Goal: Information Seeking & Learning: Check status

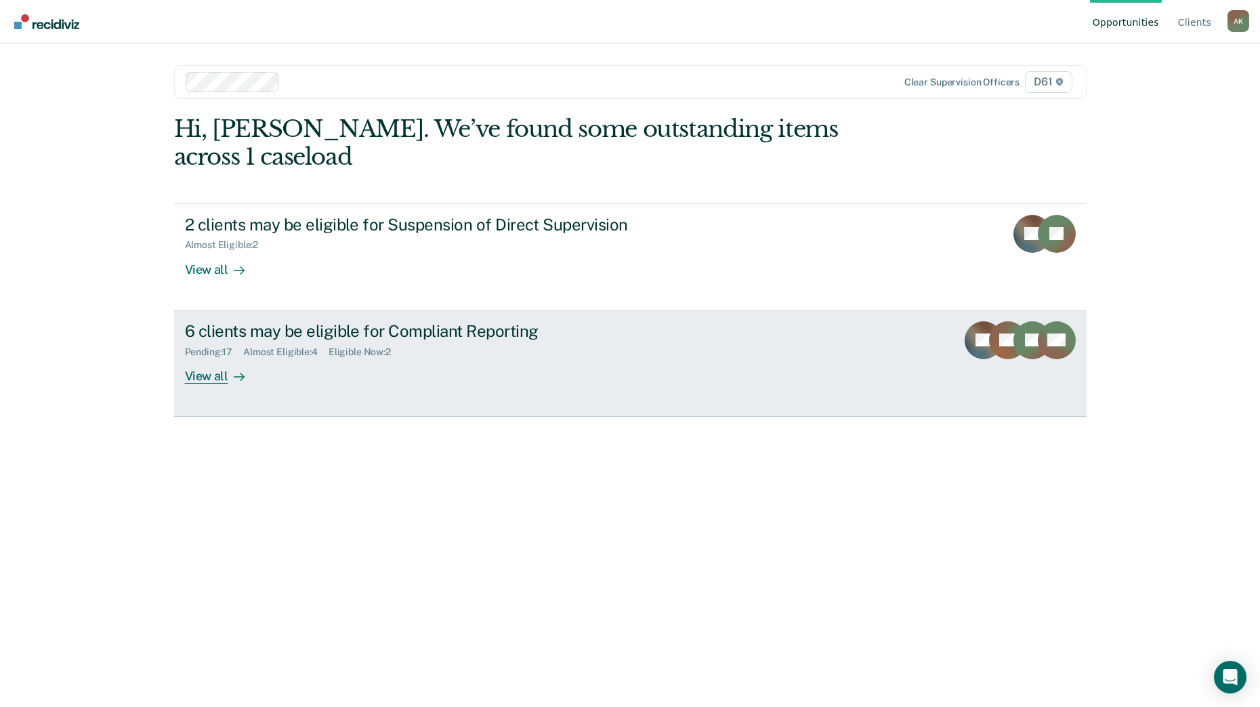
click at [515, 344] on div "6 clients may be eligible for Compliant Reporting Pending : 17 Almost Eligible …" at bounding box center [439, 352] width 508 height 62
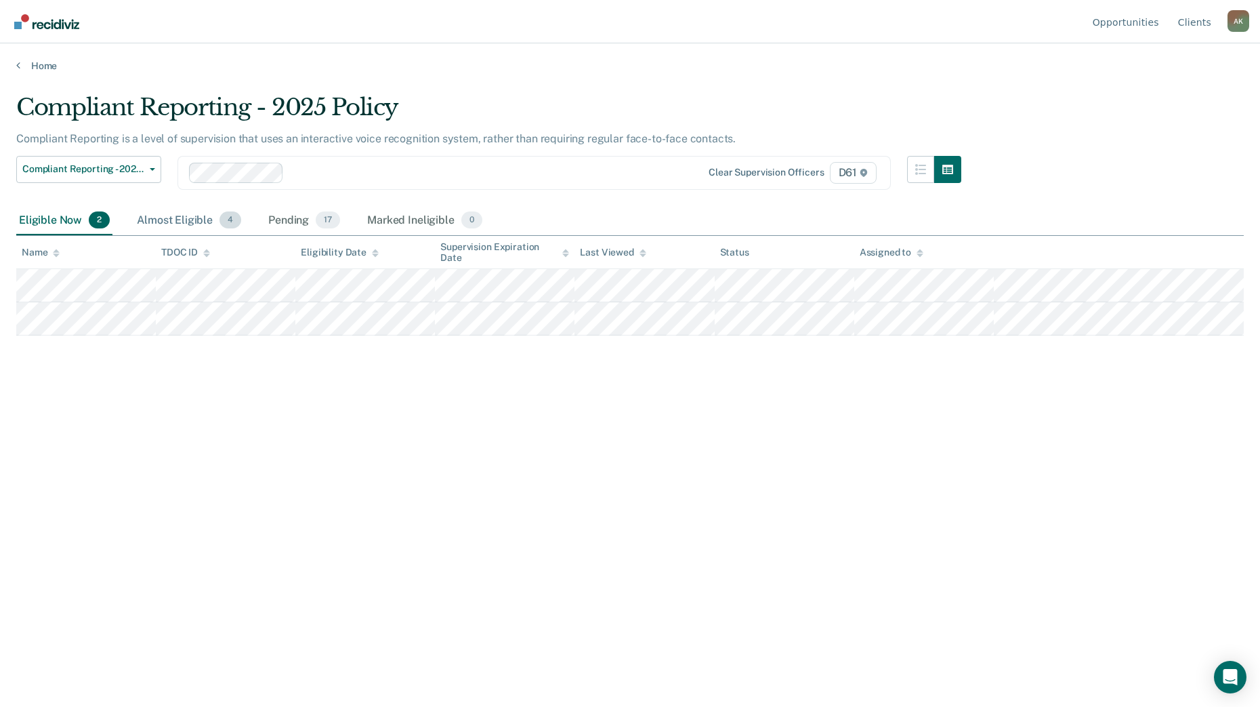
click at [174, 226] on div "Almost Eligible 4" at bounding box center [189, 221] width 110 height 30
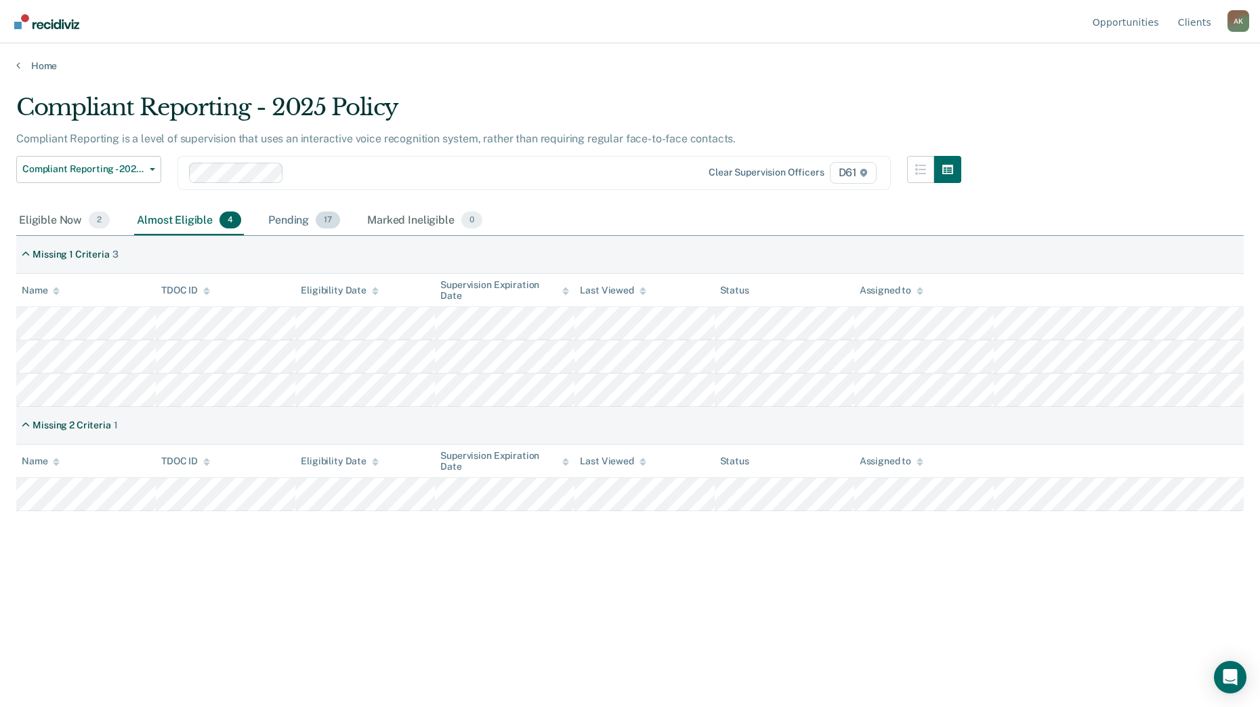
click at [289, 221] on div "Pending 17" at bounding box center [304, 221] width 77 height 30
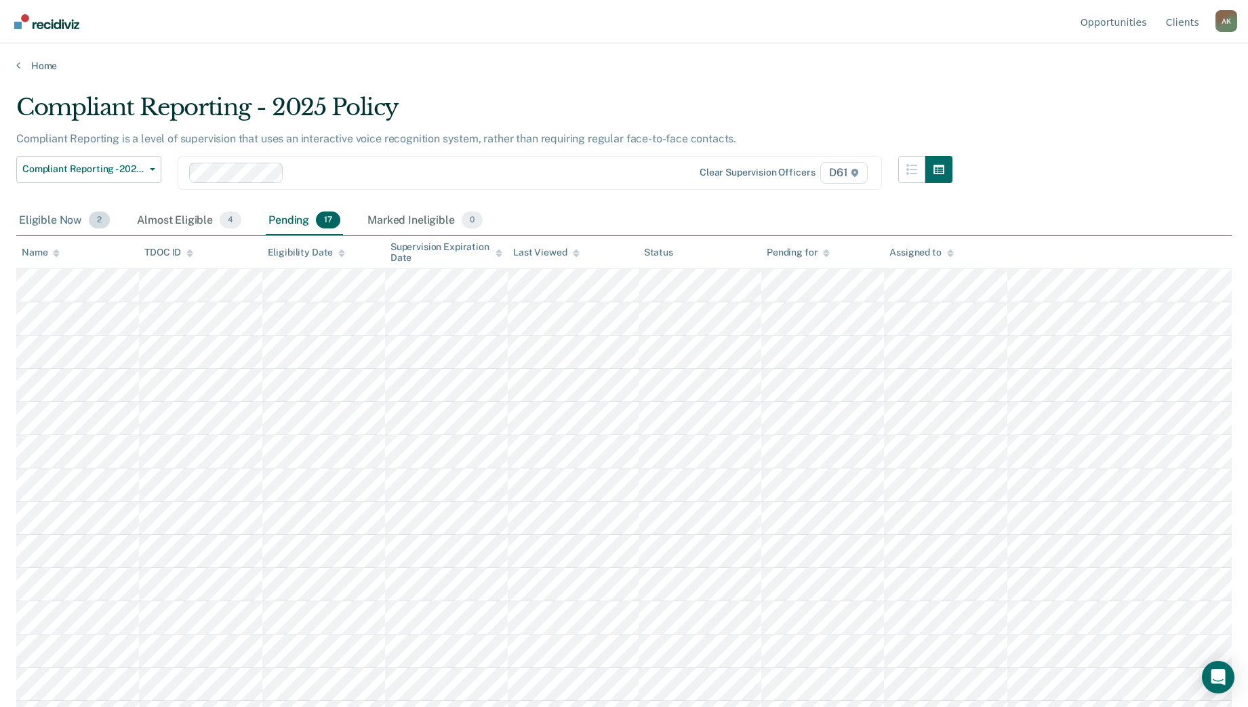
click at [54, 221] on div "Eligible Now 2" at bounding box center [64, 221] width 96 height 30
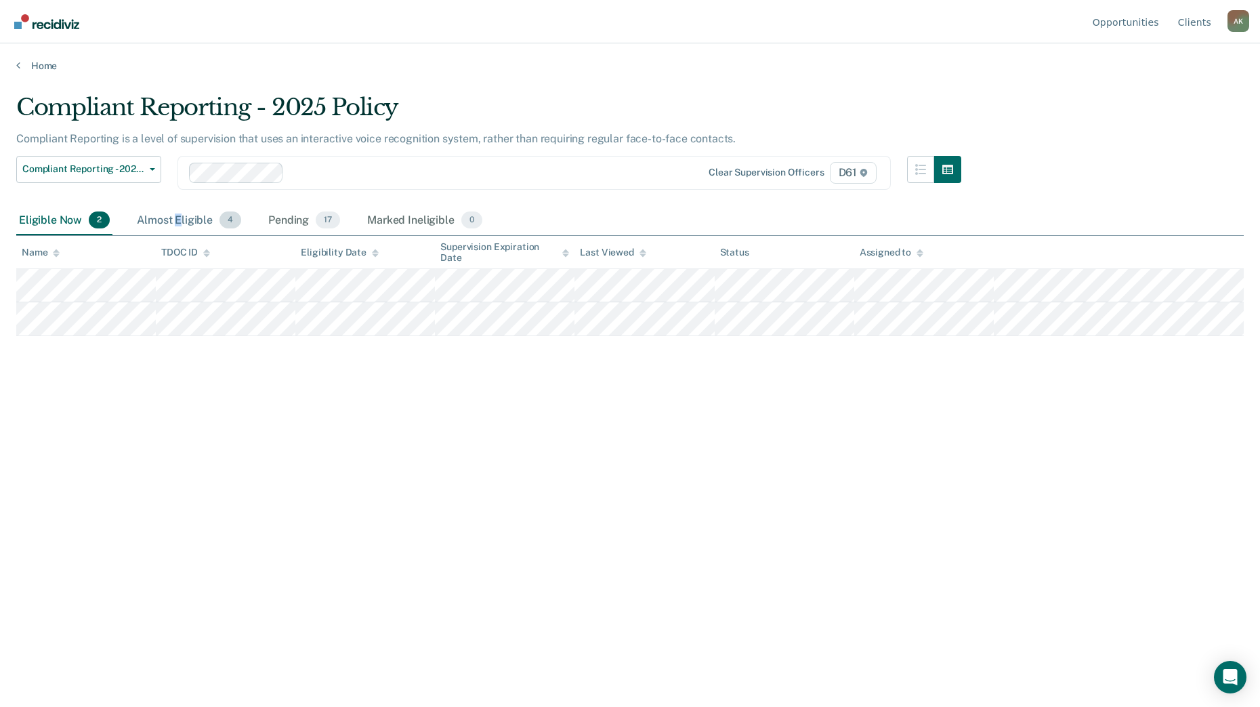
click at [182, 216] on div "Almost Eligible 4" at bounding box center [189, 221] width 110 height 30
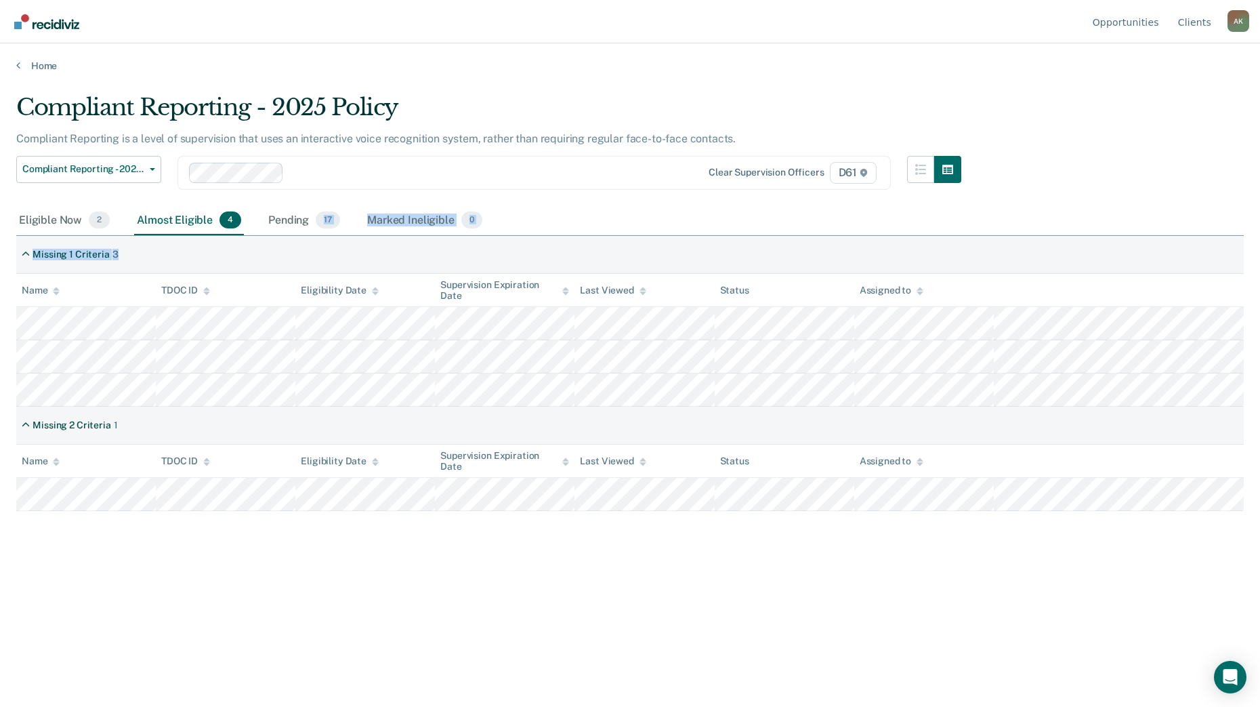
drag, startPoint x: 182, startPoint y: 216, endPoint x: 298, endPoint y: 235, distance: 118.1
click at [298, 235] on div "Compliant Reporting - 2025 Policy Compliant Reporting is a level of supervision…" at bounding box center [630, 350] width 1228 height 512
drag, startPoint x: 298, startPoint y: 235, endPoint x: 291, endPoint y: 210, distance: 26.2
click at [291, 211] on div "Pending 17" at bounding box center [304, 221] width 77 height 30
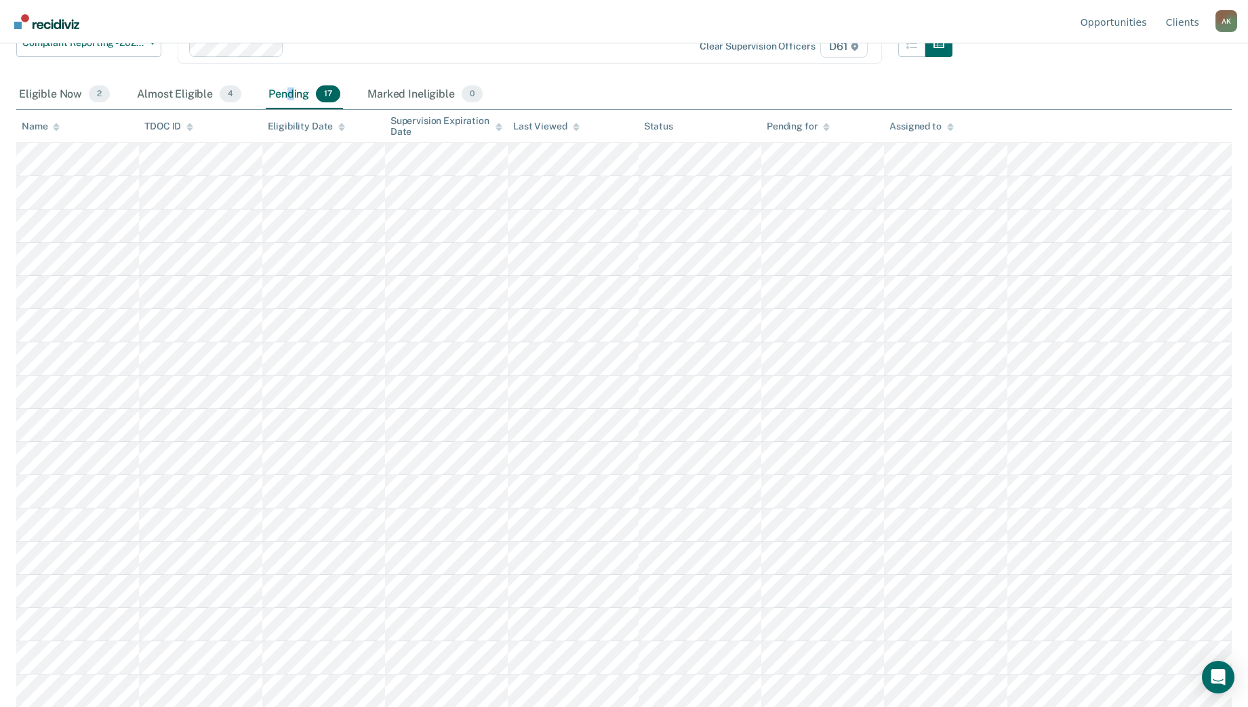
scroll to position [127, 0]
